Goal: Task Accomplishment & Management: Use online tool/utility

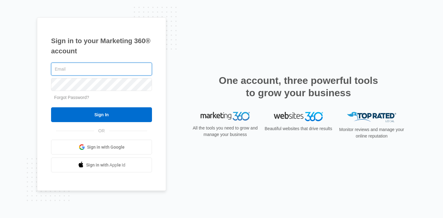
click at [88, 69] on input "text" at bounding box center [101, 68] width 101 height 13
type input "[PERSON_NAME][EMAIL_ADDRESS][DOMAIN_NAME]"
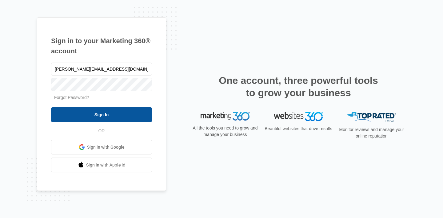
click at [113, 118] on input "Sign In" at bounding box center [101, 114] width 101 height 15
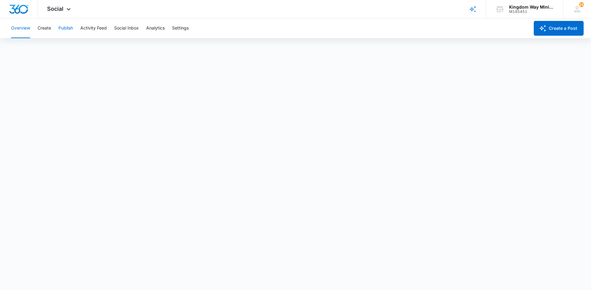
click at [62, 29] on button "Publish" at bounding box center [65, 28] width 14 height 20
